Goal: Task Accomplishment & Management: Use online tool/utility

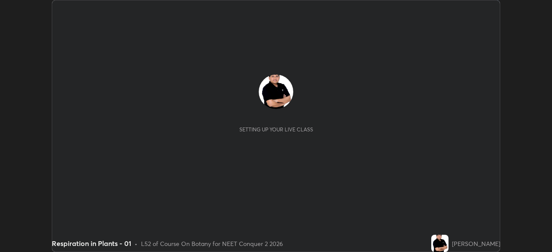
scroll to position [252, 552]
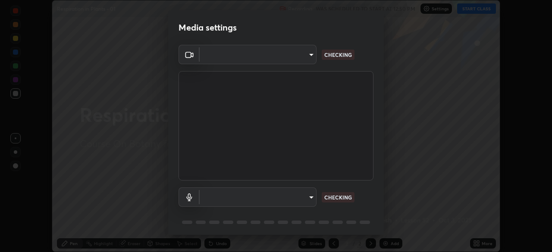
type input "8e51ced37930e971e34d94304a72bdf124377ca82fa83f25b6b4e34e328f1921"
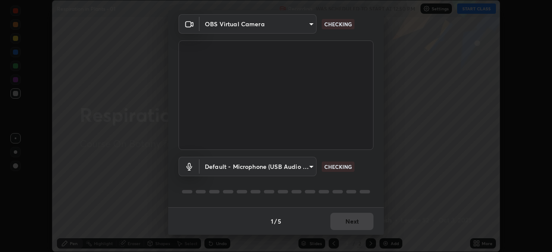
click at [309, 166] on body "Erase all Respiration in Plants - 01 Recording WAS SCHEDULED TO START AT 12:50 …" at bounding box center [276, 126] width 552 height 252
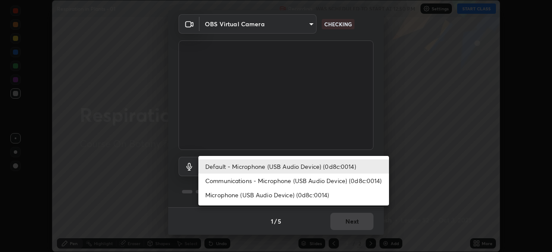
click at [303, 180] on li "Communications - Microphone (USB Audio Device) (0d8c:0014)" at bounding box center [293, 181] width 191 height 14
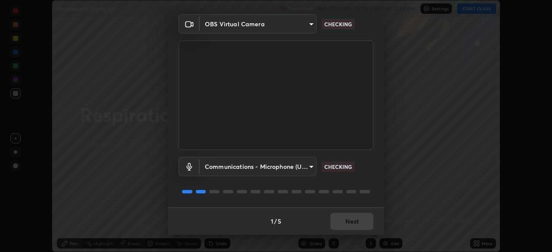
click at [309, 166] on body "Erase all Respiration in Plants - 01 Recording WAS SCHEDULED TO START AT 12:50 …" at bounding box center [276, 126] width 552 height 252
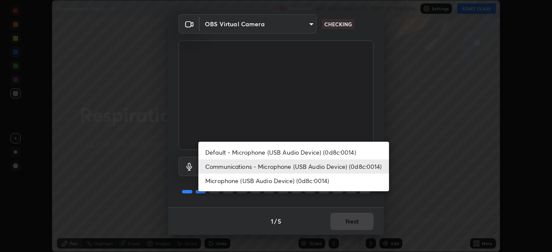
click at [298, 151] on li "Default - Microphone (USB Audio Device) (0d8c:0014)" at bounding box center [293, 152] width 191 height 14
type input "default"
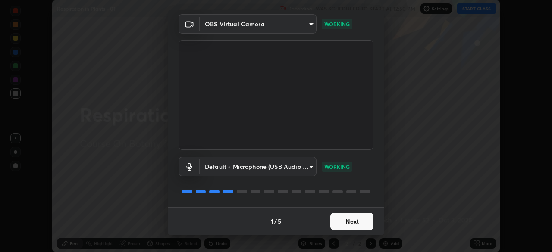
click at [346, 221] on button "Next" at bounding box center [351, 221] width 43 height 17
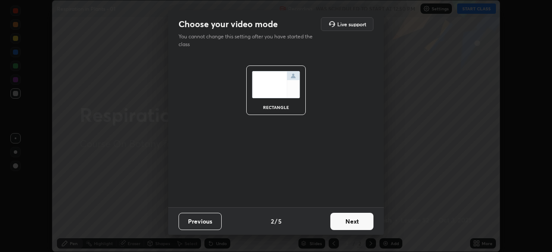
scroll to position [0, 0]
click at [352, 220] on button "Next" at bounding box center [351, 221] width 43 height 17
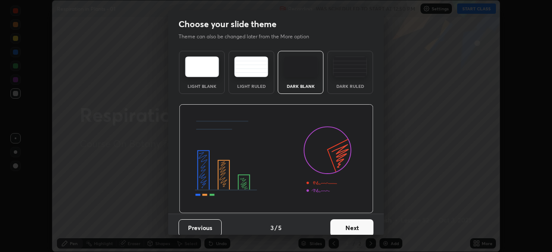
click at [358, 226] on button "Next" at bounding box center [351, 228] width 43 height 17
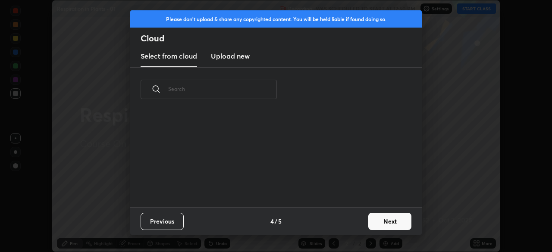
scroll to position [96, 277]
click at [394, 217] on button "Next" at bounding box center [389, 221] width 43 height 17
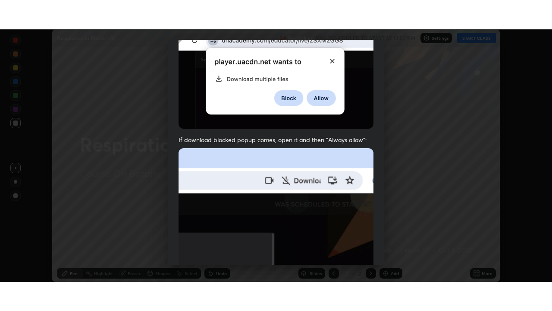
scroll to position [207, 0]
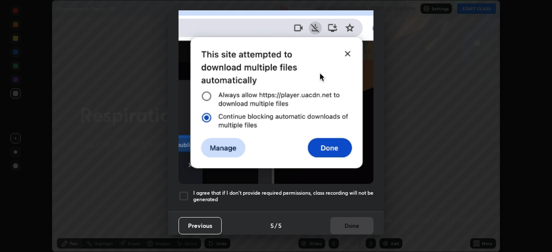
click at [182, 191] on div at bounding box center [184, 196] width 10 height 10
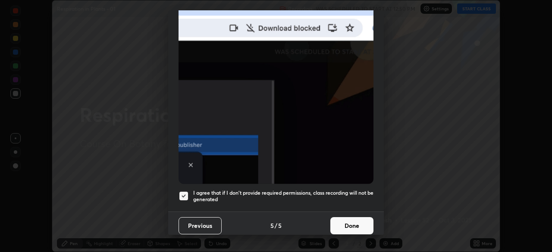
click at [345, 220] on button "Done" at bounding box center [351, 225] width 43 height 17
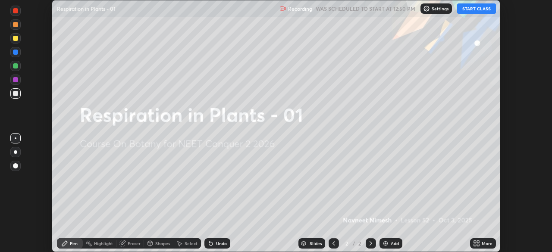
click at [475, 242] on icon at bounding box center [475, 242] width 2 height 2
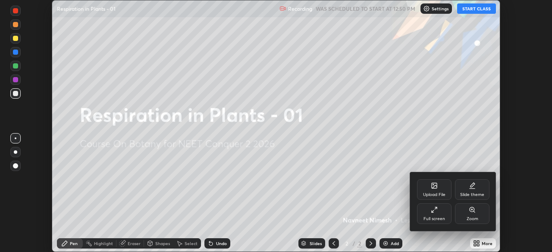
click at [434, 209] on icon at bounding box center [434, 210] width 7 height 7
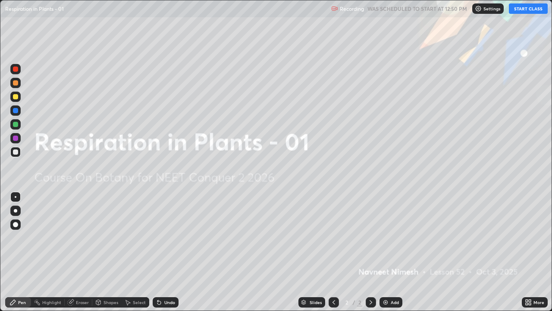
scroll to position [311, 552]
click at [520, 11] on button "START CLASS" at bounding box center [528, 8] width 39 height 10
click at [388, 252] on img at bounding box center [385, 301] width 7 height 7
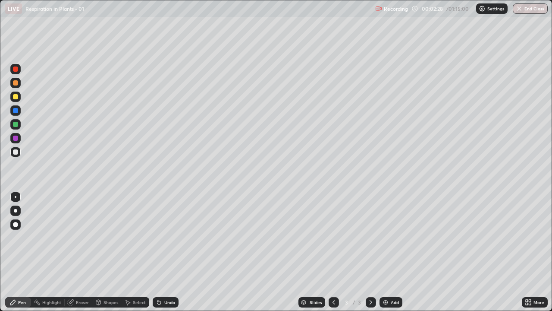
click at [17, 97] on div at bounding box center [15, 96] width 5 height 5
click at [16, 222] on div at bounding box center [15, 224] width 5 height 5
click at [18, 151] on div at bounding box center [15, 151] width 5 height 5
click at [15, 82] on div at bounding box center [15, 82] width 5 height 5
click at [14, 150] on div at bounding box center [15, 151] width 5 height 5
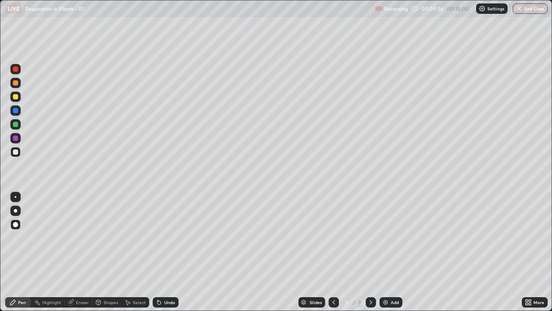
click at [14, 97] on div at bounding box center [15, 96] width 5 height 5
click at [16, 110] on div at bounding box center [15, 110] width 5 height 5
click at [157, 252] on icon at bounding box center [158, 302] width 3 height 3
click at [157, 252] on icon at bounding box center [157, 300] width 1 height 1
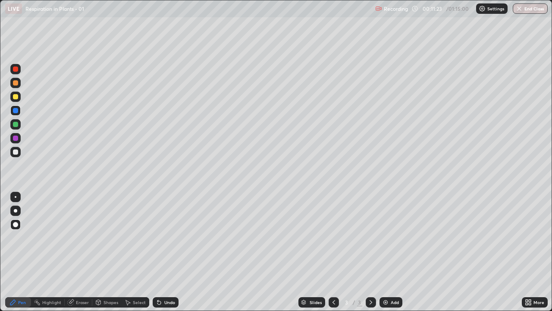
click at [16, 152] on div at bounding box center [15, 151] width 5 height 5
click at [13, 151] on div at bounding box center [15, 151] width 5 height 5
click at [17, 98] on div at bounding box center [15, 96] width 5 height 5
click at [13, 149] on div at bounding box center [15, 152] width 10 height 10
click at [78, 252] on div "Eraser" at bounding box center [82, 302] width 13 height 4
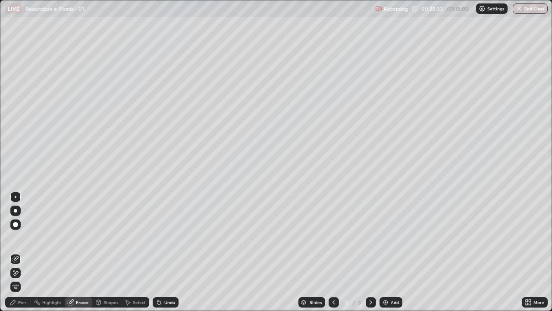
click at [14, 252] on icon at bounding box center [15, 272] width 7 height 7
click at [28, 252] on div "Pen" at bounding box center [18, 302] width 26 height 10
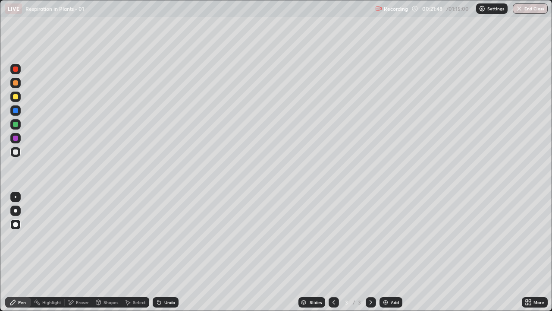
click at [13, 97] on div at bounding box center [15, 96] width 5 height 5
click at [16, 152] on div at bounding box center [15, 151] width 5 height 5
click at [14, 154] on div at bounding box center [15, 151] width 5 height 5
click at [388, 252] on div "Add" at bounding box center [391, 302] width 23 height 10
click at [18, 125] on div at bounding box center [15, 124] width 5 height 5
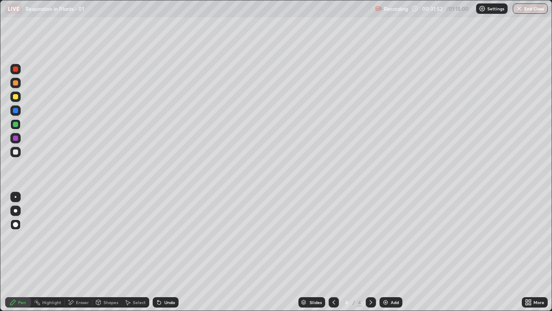
click at [18, 126] on div at bounding box center [15, 124] width 10 height 10
click at [18, 224] on div at bounding box center [15, 224] width 5 height 5
click at [16, 124] on div at bounding box center [15, 124] width 5 height 5
click at [16, 222] on div at bounding box center [15, 224] width 5 height 5
click at [20, 153] on div at bounding box center [15, 152] width 10 height 10
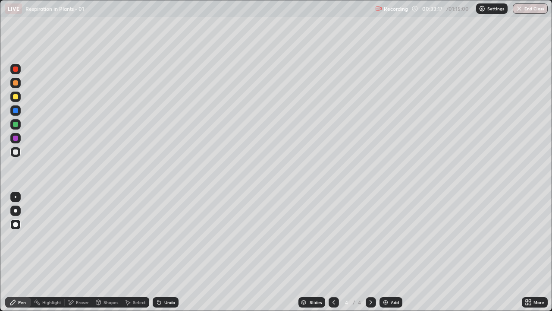
click at [14, 96] on div at bounding box center [15, 96] width 5 height 5
click at [13, 81] on div at bounding box center [15, 82] width 5 height 5
click at [156, 252] on div "Undo" at bounding box center [166, 302] width 26 height 10
click at [157, 252] on div "Undo" at bounding box center [166, 302] width 26 height 10
click at [157, 252] on icon at bounding box center [157, 300] width 1 height 1
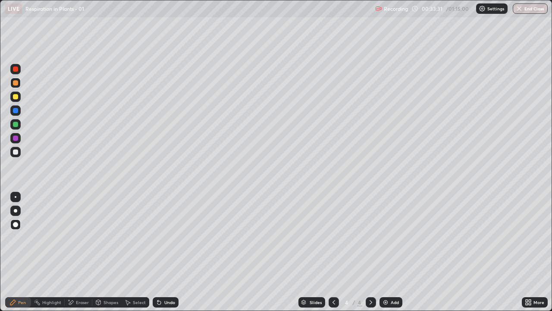
click at [15, 125] on div at bounding box center [15, 124] width 5 height 5
click at [157, 252] on icon at bounding box center [157, 300] width 1 height 1
click at [12, 152] on div at bounding box center [15, 152] width 10 height 10
click at [17, 97] on div at bounding box center [15, 96] width 5 height 5
click at [19, 151] on div at bounding box center [15, 152] width 10 height 10
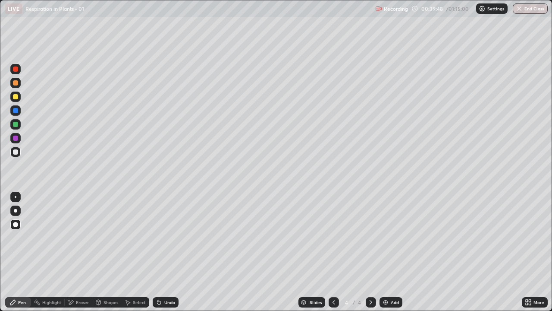
click at [14, 96] on div at bounding box center [15, 96] width 5 height 5
click at [14, 85] on div at bounding box center [15, 82] width 5 height 5
click at [15, 151] on div at bounding box center [15, 151] width 5 height 5
click at [163, 252] on div "Undo" at bounding box center [166, 302] width 26 height 10
click at [16, 110] on div at bounding box center [15, 110] width 5 height 5
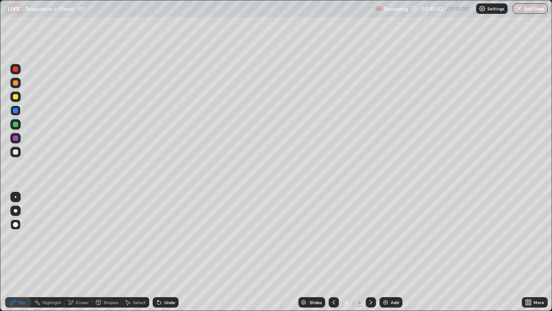
click at [169, 252] on div "Undo" at bounding box center [166, 302] width 26 height 10
click at [161, 252] on icon at bounding box center [159, 301] width 7 height 7
click at [14, 122] on div at bounding box center [15, 124] width 5 height 5
click at [16, 154] on div at bounding box center [15, 151] width 5 height 5
click at [386, 252] on img at bounding box center [385, 301] width 7 height 7
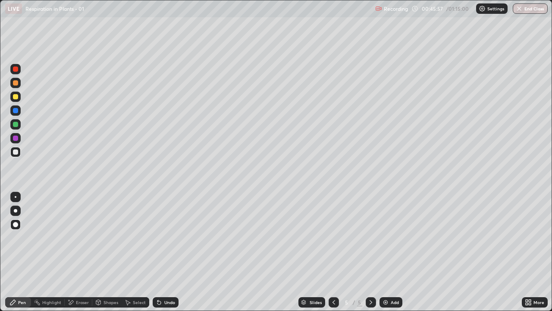
click at [19, 83] on div at bounding box center [15, 83] width 10 height 10
click at [13, 110] on div at bounding box center [15, 110] width 5 height 5
click at [16, 153] on div at bounding box center [15, 151] width 5 height 5
click at [80, 252] on div "Eraser" at bounding box center [79, 302] width 28 height 10
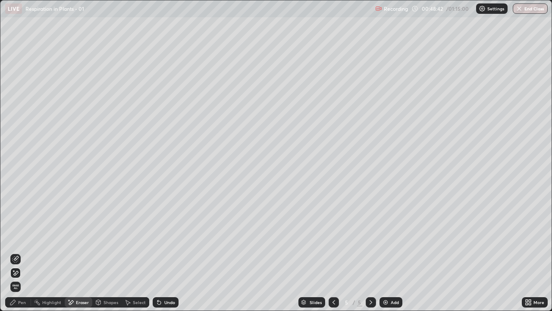
click at [23, 252] on div "Pen" at bounding box center [18, 302] width 26 height 10
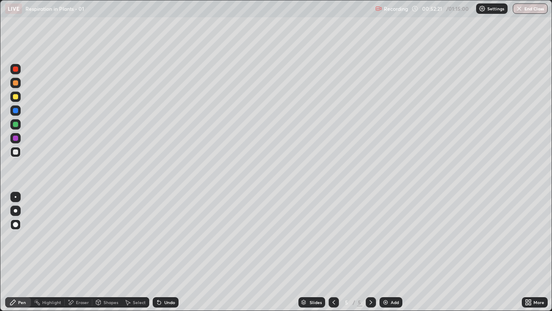
click at [157, 252] on icon at bounding box center [157, 300] width 1 height 1
click at [75, 252] on div "Eraser" at bounding box center [79, 302] width 28 height 10
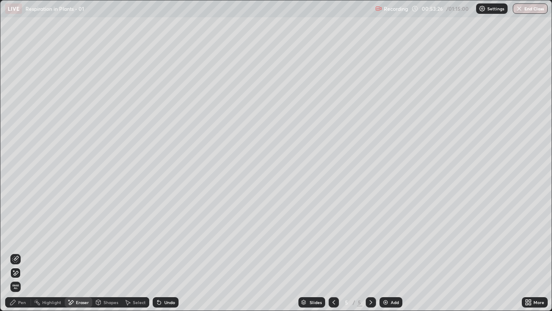
click at [22, 252] on div "Pen" at bounding box center [22, 302] width 8 height 4
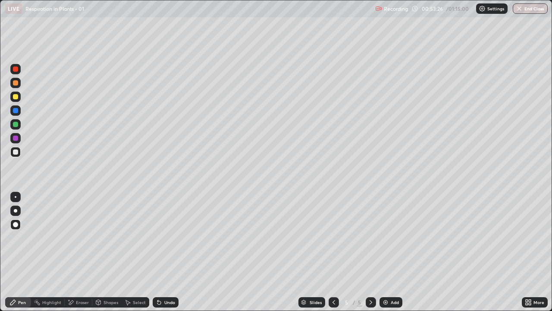
click at [16, 156] on div at bounding box center [15, 152] width 10 height 10
click at [77, 252] on div "Eraser" at bounding box center [82, 302] width 13 height 4
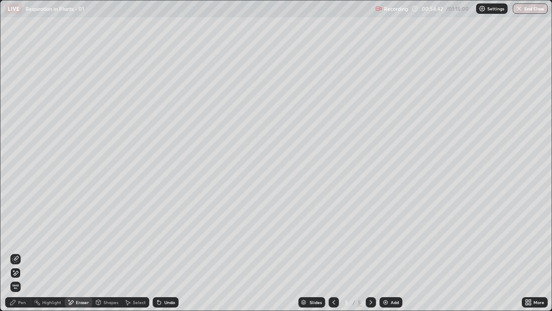
click at [15, 252] on icon at bounding box center [15, 258] width 7 height 7
click at [14, 252] on icon at bounding box center [13, 270] width 1 height 1
click at [23, 252] on div "Pen" at bounding box center [22, 302] width 8 height 4
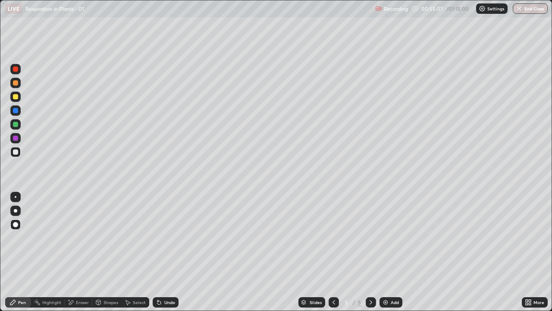
click at [163, 252] on div "Undo" at bounding box center [166, 302] width 26 height 10
click at [391, 252] on div "Add" at bounding box center [395, 302] width 8 height 4
click at [16, 82] on div at bounding box center [15, 82] width 5 height 5
click at [18, 151] on div at bounding box center [15, 151] width 5 height 5
click at [17, 97] on div at bounding box center [15, 96] width 5 height 5
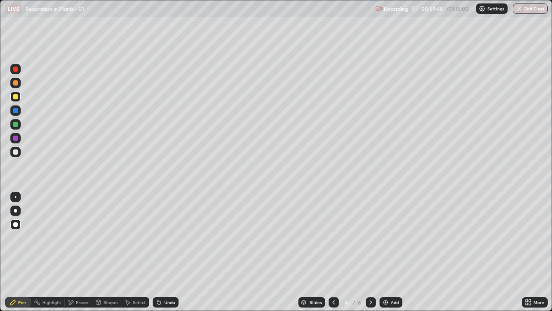
click at [18, 85] on div at bounding box center [15, 83] width 10 height 10
click at [16, 126] on div at bounding box center [15, 124] width 5 height 5
click at [16, 152] on div at bounding box center [15, 151] width 5 height 5
click at [19, 124] on div at bounding box center [15, 124] width 10 height 10
click at [17, 151] on div at bounding box center [15, 151] width 5 height 5
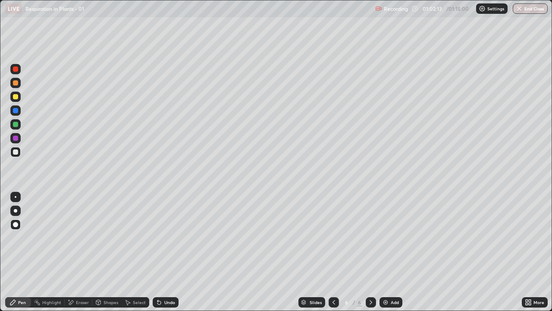
click at [17, 123] on div at bounding box center [15, 124] width 5 height 5
click at [17, 151] on div at bounding box center [15, 151] width 5 height 5
click at [528, 9] on button "End Class" at bounding box center [531, 8] width 34 height 10
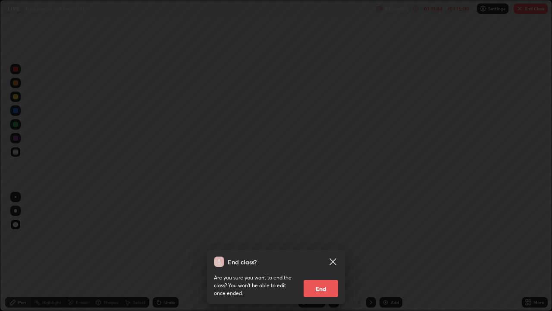
click at [324, 252] on button "End" at bounding box center [321, 287] width 35 height 17
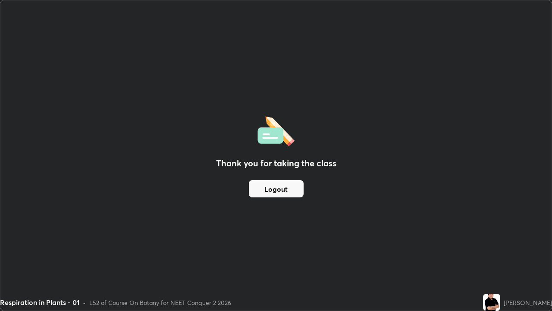
click at [295, 189] on button "Logout" at bounding box center [276, 188] width 55 height 17
click at [288, 189] on button "Logout" at bounding box center [276, 188] width 55 height 17
click at [289, 191] on button "Logout" at bounding box center [276, 188] width 55 height 17
